Goal: Task Accomplishment & Management: Manage account settings

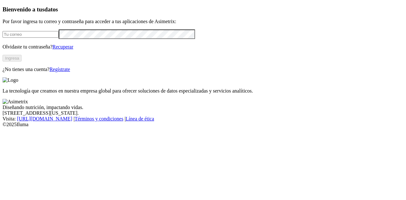
type input "[EMAIL_ADDRESS][DOMAIN_NAME]"
click at [22, 62] on button "Ingresa" at bounding box center [12, 58] width 19 height 7
